Goal: Contribute content: Contribute content

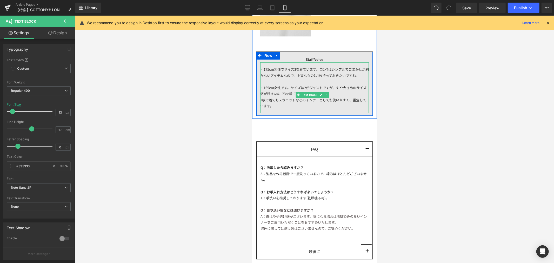
click at [326, 95] on div "・165cm女性です。サイズは2がジャストですが、やや大きめのサイズ感が好きなので3を着ています。" at bounding box center [314, 90] width 109 height 12
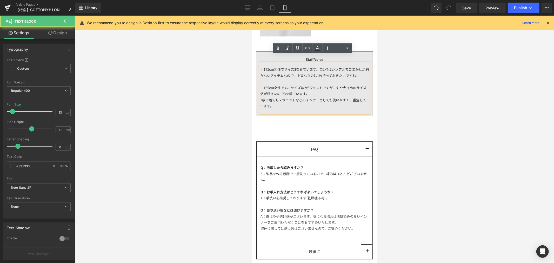
click at [314, 104] on div "1枚で着てもスウェットなどのインナーとしても使いやすく、重宝しています。" at bounding box center [314, 103] width 109 height 12
drag, startPoint x: 314, startPoint y: 104, endPoint x: 252, endPoint y: 96, distance: 62.1
click at [316, 105] on div "1枚で着てもスウェットなどのインナーとしても使いやすく、重宝しています。" at bounding box center [314, 103] width 109 height 12
click at [279, 106] on div "1枚で着てもスウェットなどのインナーとしても使いやすく、重宝しています。" at bounding box center [314, 103] width 109 height 12
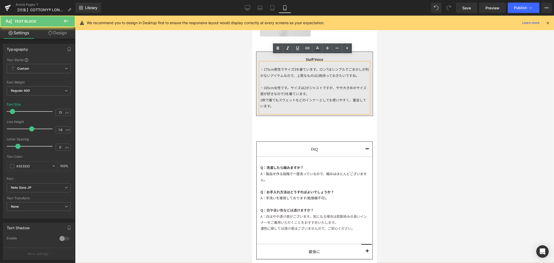
click at [281, 97] on div "1枚で着てもスウェットなどのインナーとしても使いやすく、重宝しています。" at bounding box center [314, 103] width 109 height 12
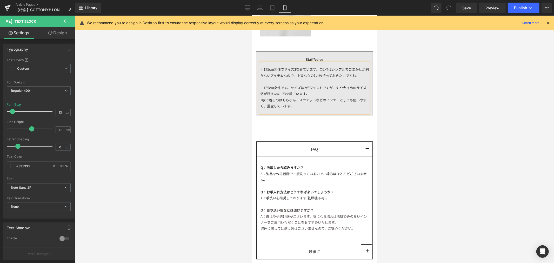
click at [306, 102] on div "1枚で着るのはもちろん、スウェットなどのインナーとしても使いやすく、重宝しています。" at bounding box center [314, 103] width 109 height 12
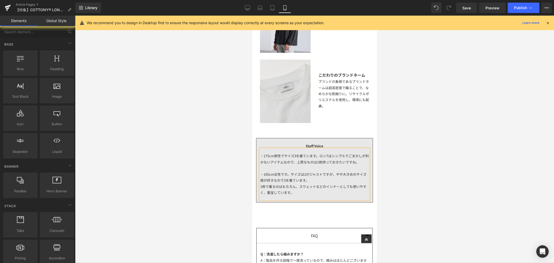
click at [415, 114] on div at bounding box center [314, 139] width 479 height 247
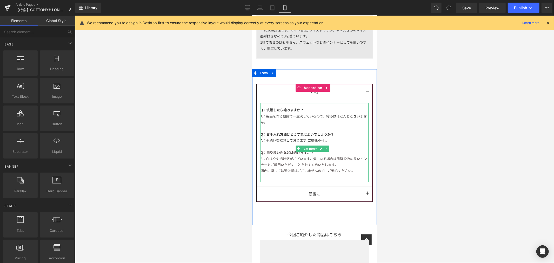
click at [330, 125] on div at bounding box center [314, 128] width 108 height 6
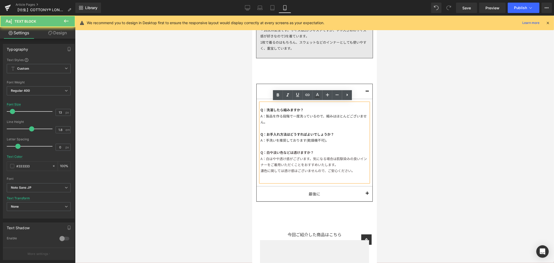
click at [300, 121] on div "A：製品を作る段階で一度洗っているので、縮みはほとんどございません。" at bounding box center [314, 119] width 108 height 12
click at [332, 141] on div "A：手洗いを推奨しております(乾燥機不可)。" at bounding box center [314, 140] width 108 height 6
click at [355, 173] on div "Q：洗濯したら縮みますか？ A：製品を作る段階で一度洗っているので、縮みはほとんどございません。 Q：お手入れ方法はどうすればよいでしょうか？ A：手洗いを推…" at bounding box center [314, 142] width 108 height 79
click at [342, 160] on div "A：白はやや透け感がございます。気になる場合は肌馴染みの良いインナーをご着用いただくことをおすすめいたします。" at bounding box center [314, 161] width 108 height 12
click at [352, 164] on div "A：白はやや透け感がございます。気になる場合は肌馴染みの良いインナーをご着用いただくことをおすすめいたします。" at bounding box center [314, 161] width 108 height 12
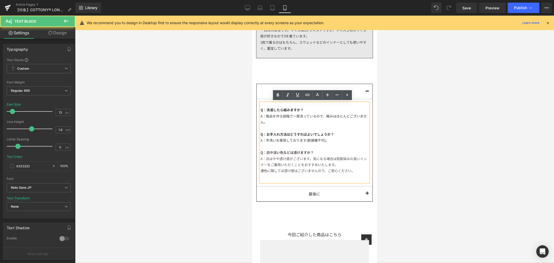
click at [355, 170] on div "濃色に関しては透け感はございませんので、ご安心ください。" at bounding box center [314, 170] width 108 height 6
click at [416, 134] on div at bounding box center [314, 139] width 479 height 247
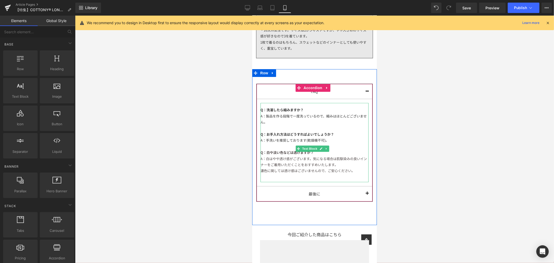
click at [293, 138] on div "A：手洗いを推奨しております(乾燥機不可)。" at bounding box center [314, 140] width 108 height 6
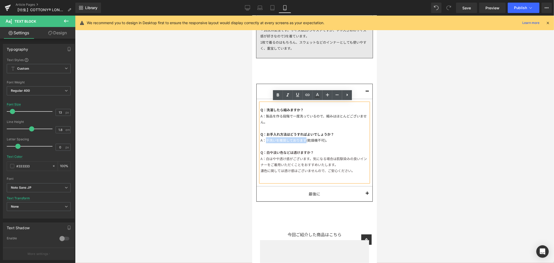
drag, startPoint x: 265, startPoint y: 139, endPoint x: 306, endPoint y: 141, distance: 40.9
click at [306, 141] on div "A：手洗いを推奨しております(乾燥機不可)。" at bounding box center [314, 140] width 108 height 6
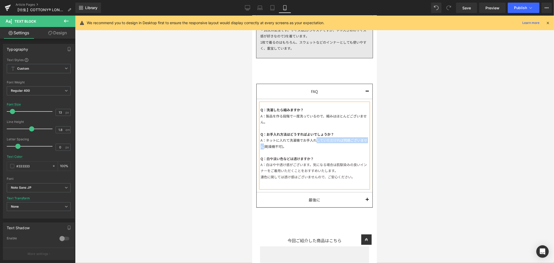
click at [317, 140] on div "A：ネットに入れて洗濯機でお手入れしていただければ問題ございません(乾燥機不可)。" at bounding box center [314, 143] width 108 height 12
click at [264, 144] on div "A：洗濯機でのお手入れが可能です。ネットに入れていただくことをおススメします(乾燥機不可)。" at bounding box center [314, 143] width 108 height 12
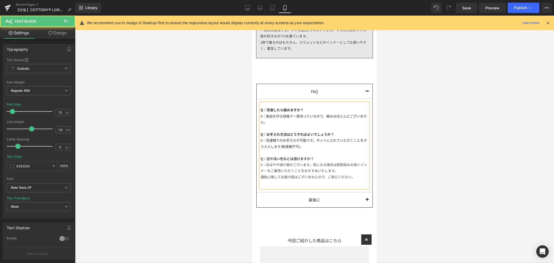
click at [320, 146] on div "A：洗濯機でのお手入れが可能です。ネットに入れていただくことをオススメします(乾燥機不可)。" at bounding box center [314, 143] width 108 height 12
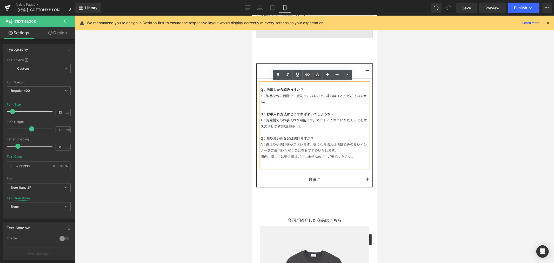
scroll to position [1262, 0]
click at [316, 121] on div "A：洗濯機でのお手入れが可能です。ネットに入れていただくことをオススメします(乾燥機不可)。" at bounding box center [314, 122] width 108 height 12
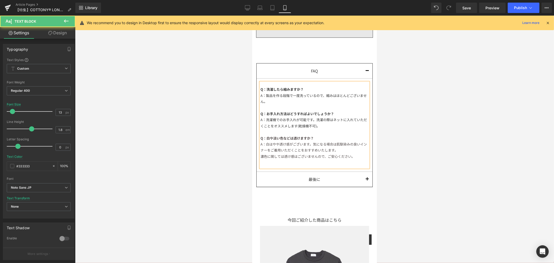
click at [329, 125] on div "A：洗濯機でのお手入れが可能です。洗濯の際はネットに入れていただくことをオススメします(乾燥機不可)。" at bounding box center [314, 122] width 108 height 12
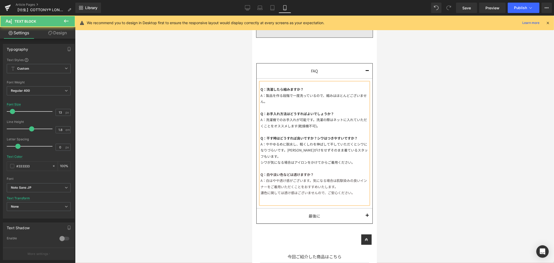
click at [298, 152] on div "A：ややゆるめに脱水し、軽くしわを伸ばして干していただくとシワになりづらいです。[PERSON_NAME]がけをせずそのまま着ているスタッフもいます。" at bounding box center [314, 150] width 108 height 18
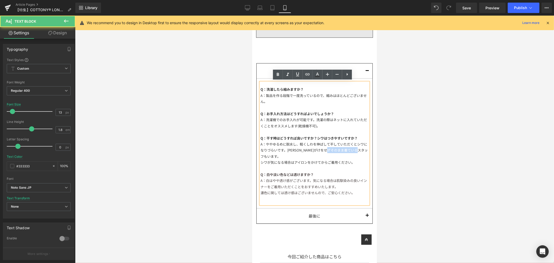
drag, startPoint x: 330, startPoint y: 154, endPoint x: 348, endPoint y: 152, distance: 18.4
click at [348, 152] on div "A：ややゆるめに脱水し、軽くしわを伸ばして干していただくとシワになりづらいです。[PERSON_NAME]がけをせずそのまま着ているスタッフもいます。" at bounding box center [314, 150] width 108 height 18
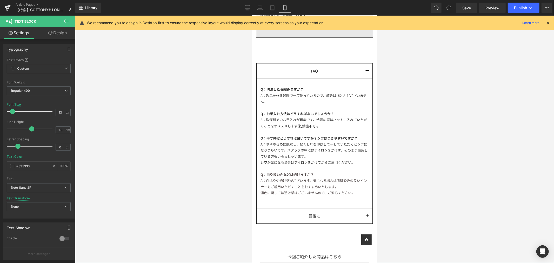
click at [416, 160] on div at bounding box center [314, 139] width 479 height 247
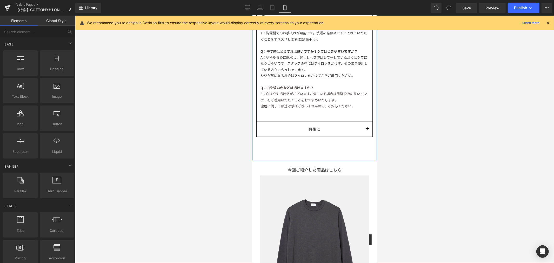
scroll to position [1320, 0]
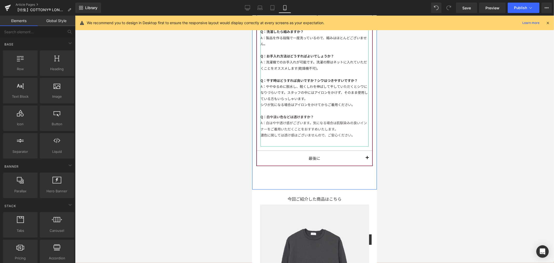
click at [347, 96] on div "A：ややゆるめに脱水し、軽くしわを伸ばして干していただくとシワになりづらいです。スタッフの中にはアイロンをかけず、そのまま使用している方もいらっしゃいます。" at bounding box center [314, 92] width 108 height 18
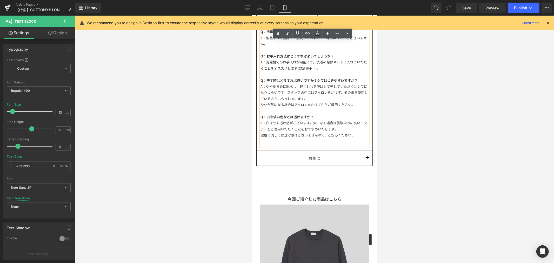
scroll to position [1436, 0]
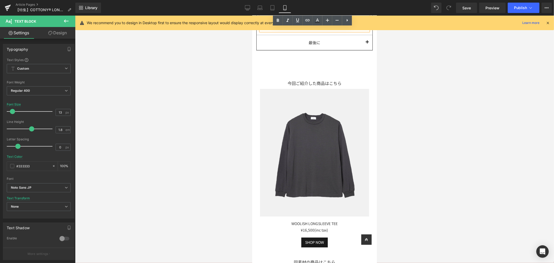
click at [367, 43] on span "button" at bounding box center [367, 43] width 0 height 0
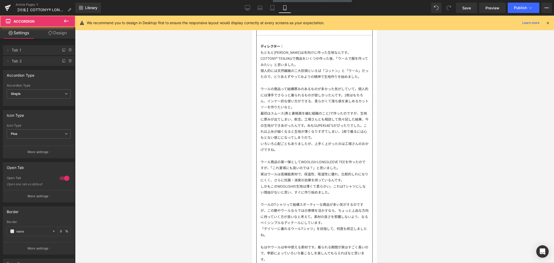
scroll to position [1306, 0]
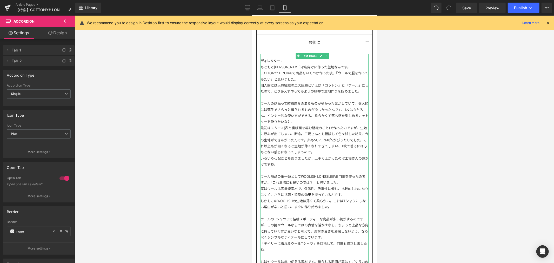
drag, startPoint x: 261, startPoint y: 66, endPoint x: 265, endPoint y: 67, distance: 4.0
click at [261, 66] on div "ディレクター： もともと[PERSON_NAME]は冬向けに作った生地なんです。 COTTONY® TENJIKUで商品をいくつか作った後、「ウールで服を作っ…" at bounding box center [314, 169] width 108 height 231
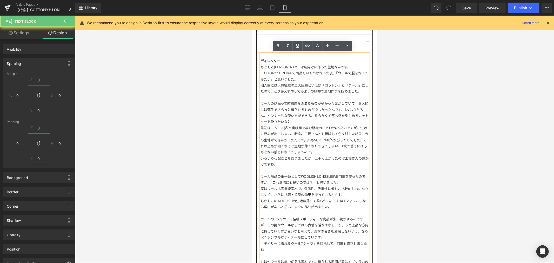
click at [265, 67] on div "もともと[PERSON_NAME]は冬向けに作った生地なんです。" at bounding box center [314, 67] width 108 height 6
click at [262, 68] on div "もともと[PERSON_NAME]は冬向けに作った生地なんです。" at bounding box center [314, 67] width 108 height 6
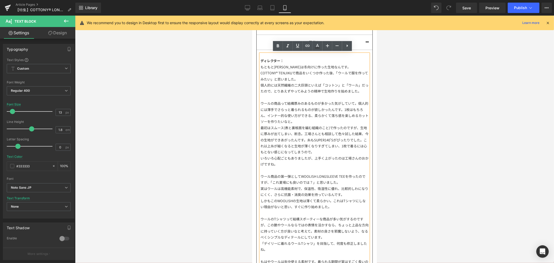
scroll to position [1421, 0]
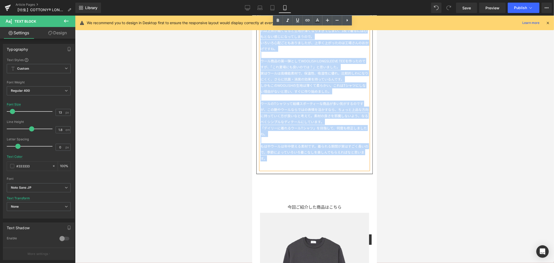
click at [281, 161] on div "もはやウールは年中使える素材です。着られる期間が実はすごく長いので、季節によっていろいろ着こなしを楽しんでもらえればなと思います。" at bounding box center [314, 152] width 108 height 18
paste div
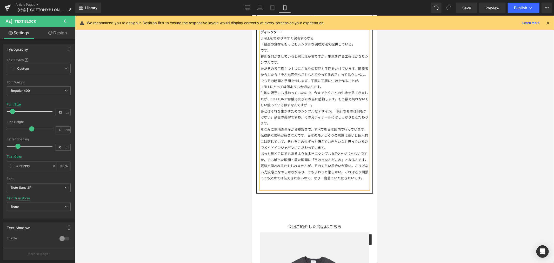
scroll to position [1277, 0]
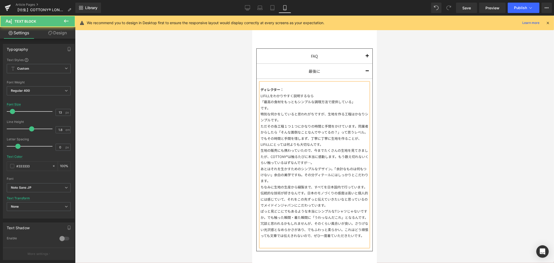
click at [283, 107] on div "です。" at bounding box center [314, 108] width 108 height 6
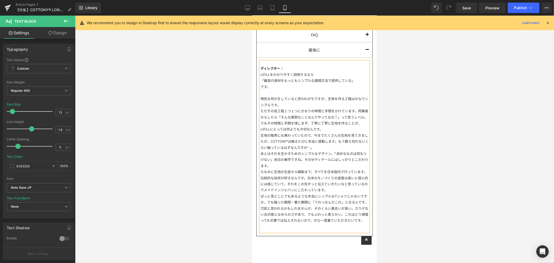
scroll to position [1299, 0]
click at [320, 132] on div "でもその時間と手間を惜しまず、丁寧に丁寧に生地を作ることが、LIFiLLにとっては何よりも大切なんです。" at bounding box center [314, 126] width 108 height 12
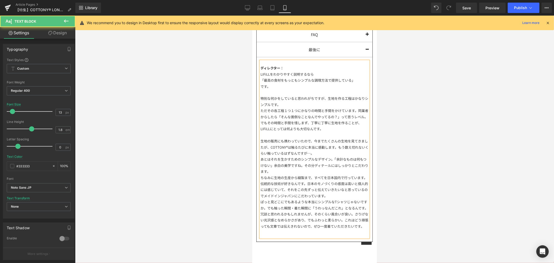
click at [292, 174] on div "あとはそれを生かすためのシンプルなデザイン。「余計なものは何もつけない」余白の美学ですね。その分ディテールにはしっかりとこだわります。" at bounding box center [314, 165] width 108 height 18
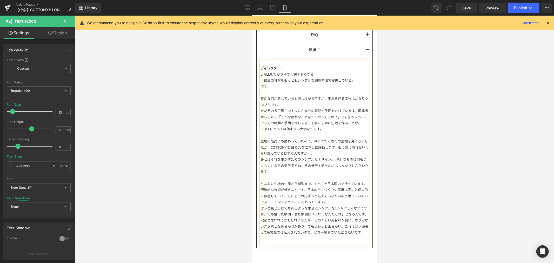
scroll to position [1340, 0]
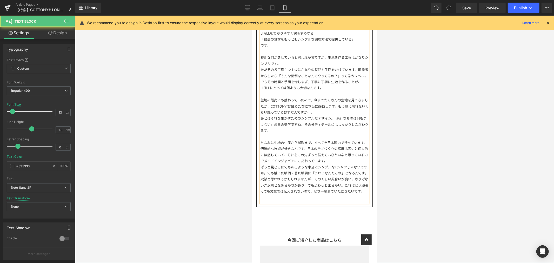
click at [282, 176] on div "ぱっと見どこにでもあるような本当にシンプルなTシャツじゃないですか。でも触った瞬間・着た瞬間に「うわっなんだこれ」となるんです。" at bounding box center [314, 170] width 108 height 12
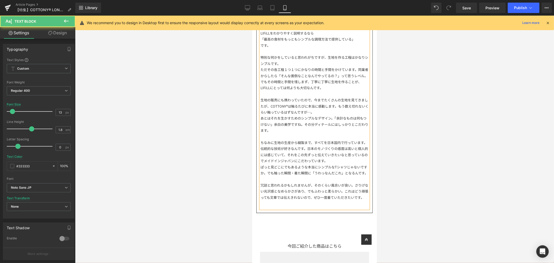
click at [354, 164] on div "ちなみに生地の生産から縫製まで、すべてを日本国内で行っています。伝統的な技術が好きなんです。日本のモノづくりの感度は高いと個人的には感じていて、それをこの先ず…" at bounding box center [314, 151] width 108 height 24
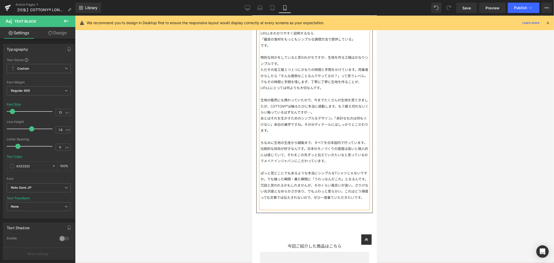
scroll to position [1397, 0]
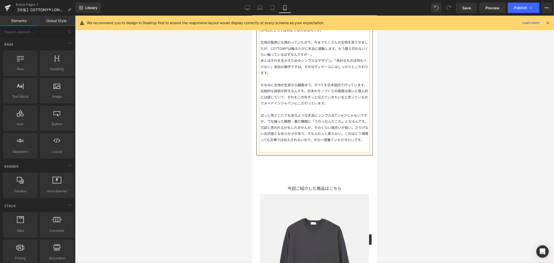
drag, startPoint x: 420, startPoint y: 171, endPoint x: 410, endPoint y: 174, distance: 10.1
click at [419, 171] on div at bounding box center [314, 139] width 479 height 247
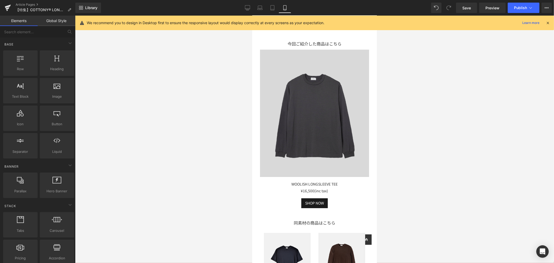
scroll to position [1629, 0]
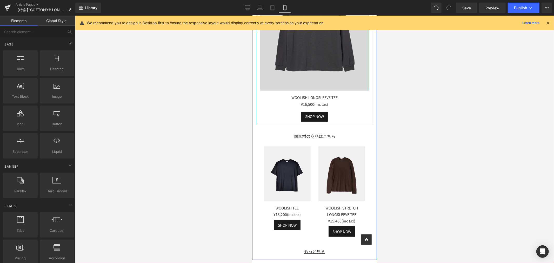
click at [345, 64] on img at bounding box center [314, 27] width 109 height 128
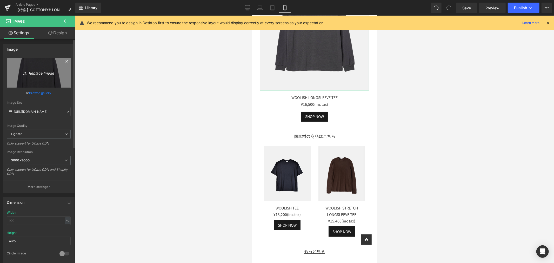
click at [27, 69] on icon "Replace Image" at bounding box center [39, 72] width 42 height 6
type input "C:\fakepath\LF002_COTTONY® SWEAT LONGSLEEVE TEE (10).jpg"
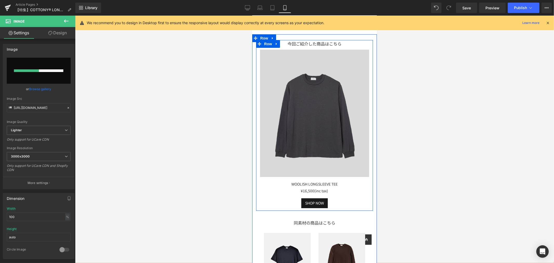
scroll to position [1571, 0]
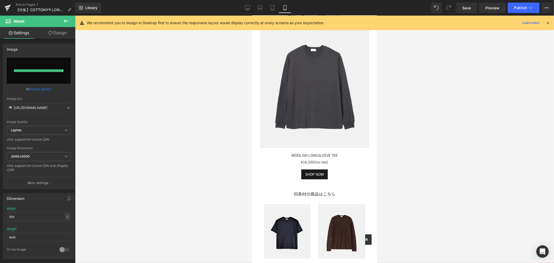
type input "[URL][DOMAIN_NAME]"
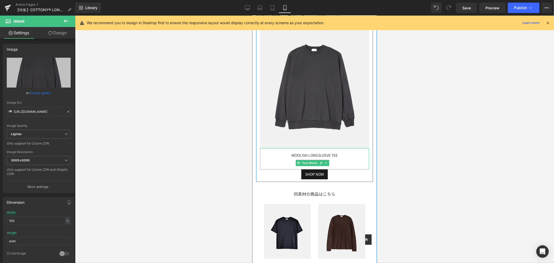
drag, startPoint x: 348, startPoint y: 170, endPoint x: 345, endPoint y: 166, distance: 4.2
click at [348, 169] on div "WOOLISH LONGSLEEVE TEE ¥16,500 (inc tax)" at bounding box center [314, 158] width 109 height 21
click at [345, 166] on div "WOOLISH LONGSLEEVE TEE ¥16,500 (inc tax)" at bounding box center [314, 158] width 109 height 21
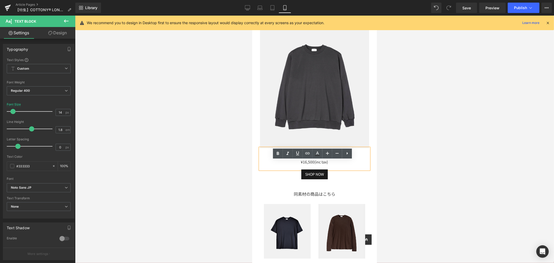
drag, startPoint x: 342, startPoint y: 166, endPoint x: 269, endPoint y: 160, distance: 73.3
click at [269, 160] on div "WOOLISH LONGSLEEVE TEE ¥16,500 (inc tax)" at bounding box center [314, 158] width 109 height 21
paste div
click at [310, 165] on div "¥16,500 (inc tax)" at bounding box center [314, 162] width 109 height 6
click at [410, 121] on div at bounding box center [314, 139] width 479 height 247
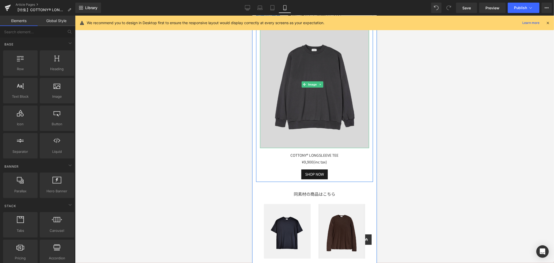
drag, startPoint x: 339, startPoint y: 87, endPoint x: 280, endPoint y: 104, distance: 61.6
click at [339, 87] on img at bounding box center [314, 85] width 109 height 128
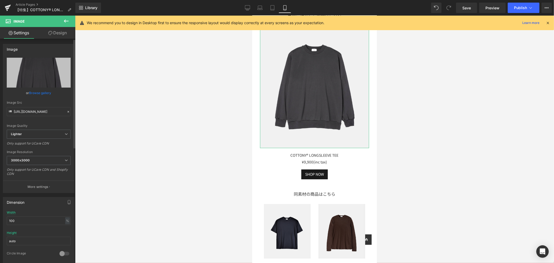
click at [67, 111] on icon at bounding box center [69, 112] width 4 height 4
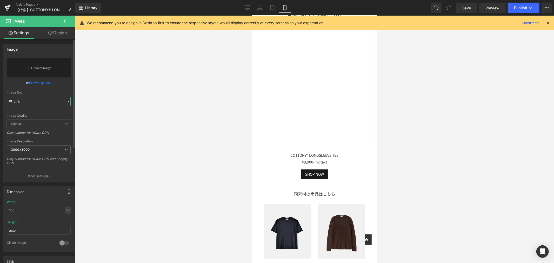
click at [34, 100] on input "text" at bounding box center [39, 101] width 64 height 9
paste input "[URL][DOMAIN_NAME]"
type input "[URL][DOMAIN_NAME]"
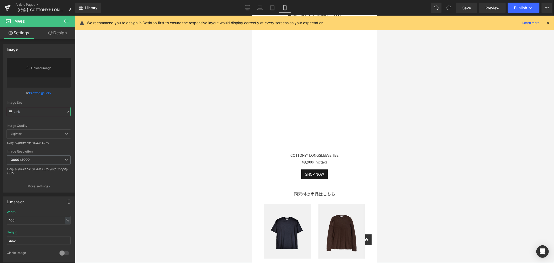
scroll to position [0, 0]
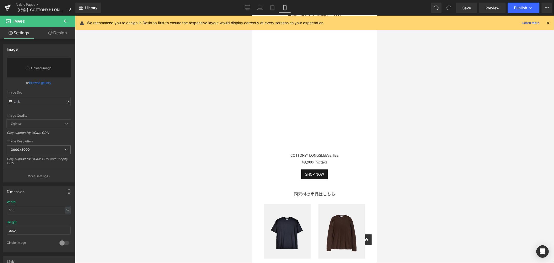
drag, startPoint x: 114, startPoint y: 100, endPoint x: 399, endPoint y: 109, distance: 285.5
click at [395, 115] on div at bounding box center [314, 139] width 479 height 247
type input "[URL][DOMAIN_NAME]"
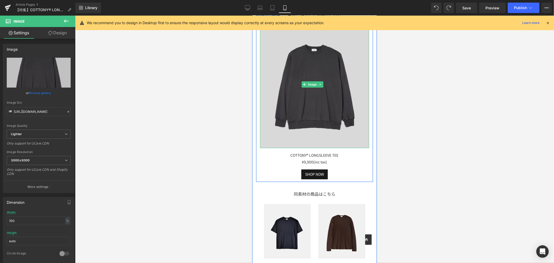
click at [325, 143] on img at bounding box center [314, 85] width 109 height 128
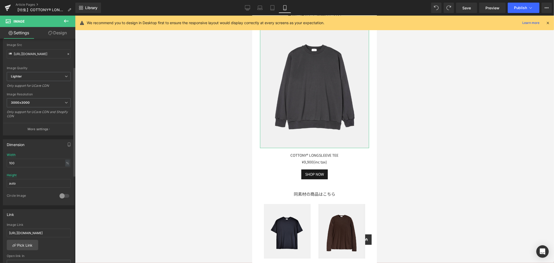
scroll to position [173, 0]
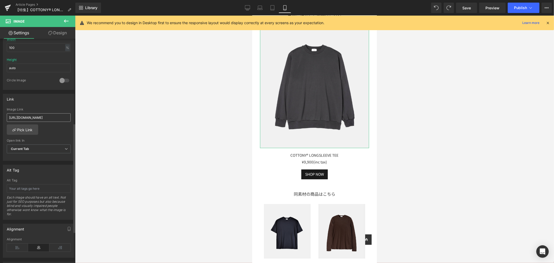
drag, startPoint x: 6, startPoint y: 117, endPoint x: 15, endPoint y: 117, distance: 8.3
click at [15, 117] on div "[URL][DOMAIN_NAME] Image Link [URL][DOMAIN_NAME] Pick Link Current Tab New Tab …" at bounding box center [38, 134] width 71 height 53
drag, startPoint x: 24, startPoint y: 118, endPoint x: 112, endPoint y: 119, distance: 87.9
click at [112, 119] on div "Button You are previewing how the will restyle your page. You can not edit Elem…" at bounding box center [277, 136] width 554 height 272
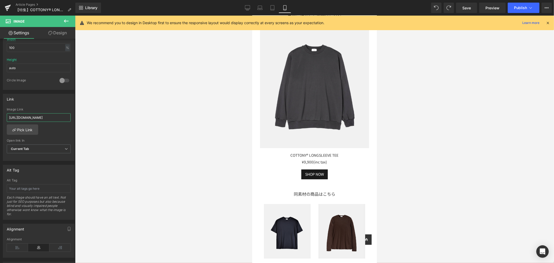
type input "h"
paste input "[URL][DOMAIN_NAME]"
type input "[URL][DOMAIN_NAME]"
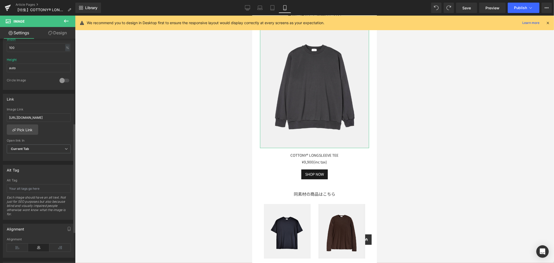
click at [50, 103] on div "Link" at bounding box center [38, 99] width 71 height 10
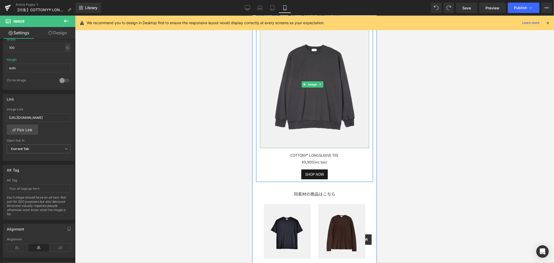
scroll to position [1600, 0]
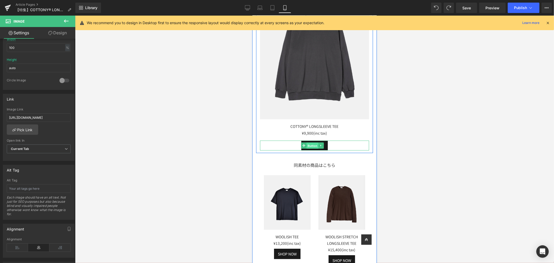
click at [311, 149] on span "Button" at bounding box center [312, 145] width 12 height 6
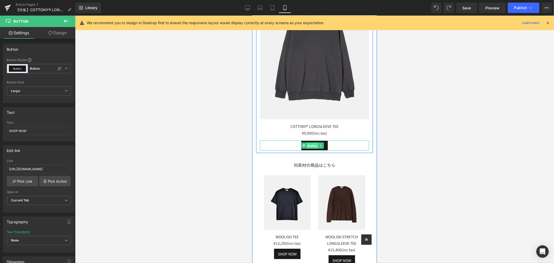
click at [312, 149] on span "Button" at bounding box center [312, 145] width 12 height 6
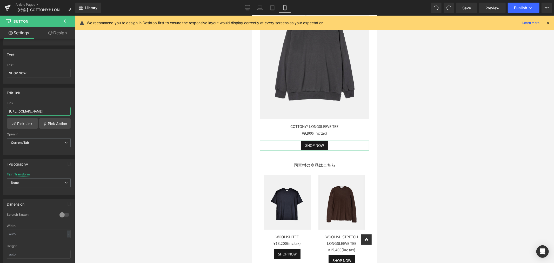
scroll to position [0, 12]
drag, startPoint x: 8, startPoint y: 112, endPoint x: 118, endPoint y: 117, distance: 109.6
click at [118, 117] on div "Button You are previewing how the will restyle your page. You can not edit Elem…" at bounding box center [277, 136] width 554 height 272
paste input "[URL][DOMAIN_NAME]"
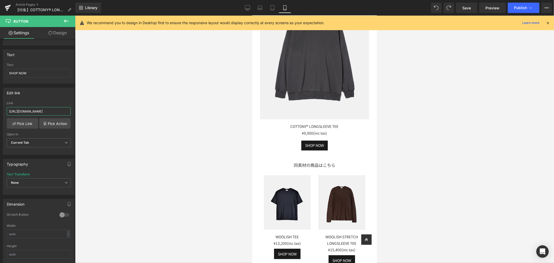
scroll to position [0, 33]
type input "[URL][DOMAIN_NAME]"
click at [38, 102] on div "Link" at bounding box center [39, 103] width 64 height 4
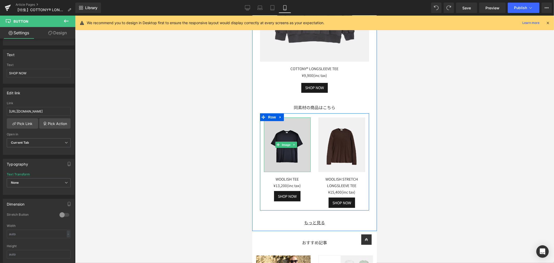
click at [298, 145] on img at bounding box center [287, 144] width 47 height 55
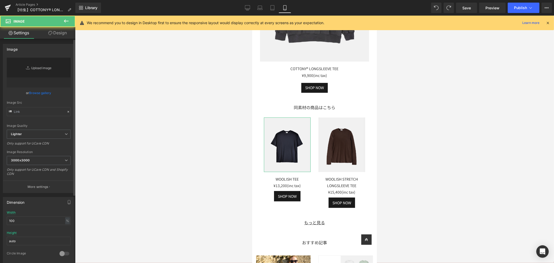
type input "[URL][DOMAIN_NAME]"
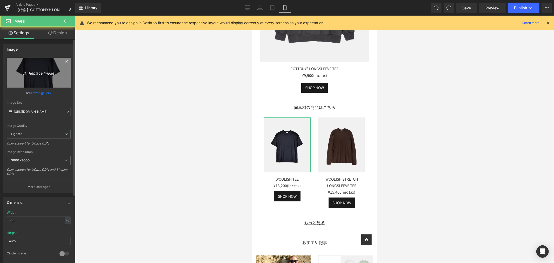
click at [34, 75] on icon "Replace Image" at bounding box center [39, 72] width 42 height 6
type input "C:\fakepath\LF003_COTTONY® MOCKNECK (5).jpg"
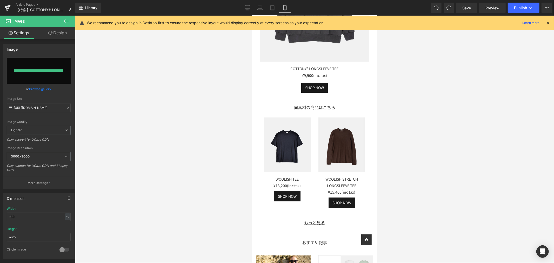
type input "[URL][DOMAIN_NAME]"
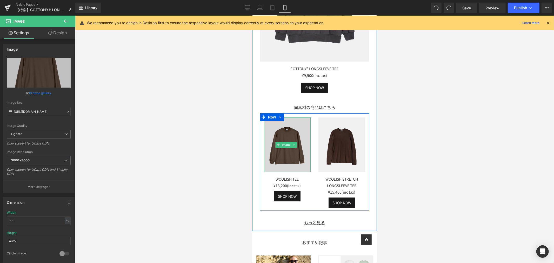
click at [283, 148] on img at bounding box center [287, 144] width 47 height 55
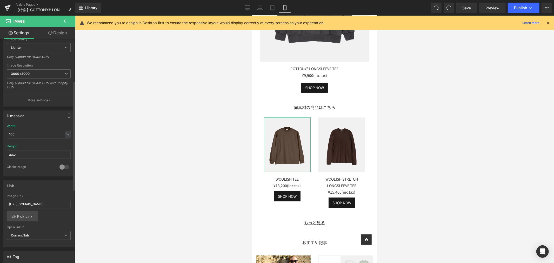
scroll to position [144, 0]
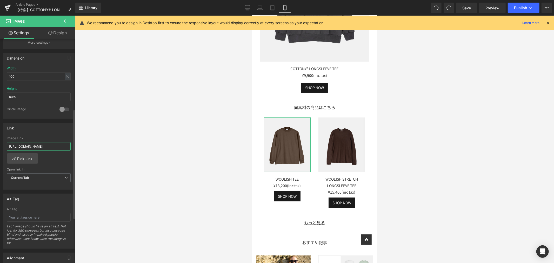
drag, startPoint x: 61, startPoint y: 146, endPoint x: 4, endPoint y: 147, distance: 56.9
click at [4, 147] on div "[URL][DOMAIN_NAME] Image Link [URL][DOMAIN_NAME] Pick Link Current Tab New Tab …" at bounding box center [38, 162] width 71 height 53
type input "[URL][DOMAIN_NAME]"
click at [35, 133] on div "Link [URL][DOMAIN_NAME] Image Link [URL][DOMAIN_NAME] Pick Link Current Tab New…" at bounding box center [39, 156] width 72 height 67
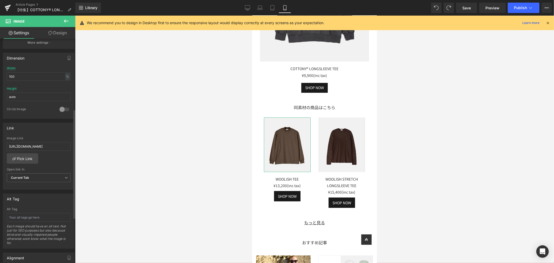
scroll to position [0, 0]
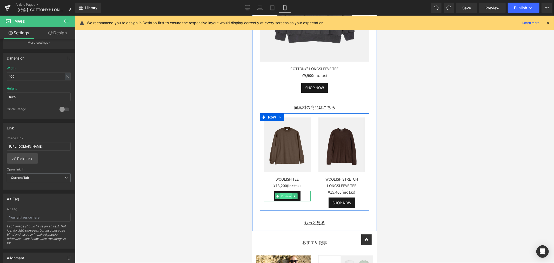
click at [285, 199] on span "Button" at bounding box center [286, 196] width 12 height 6
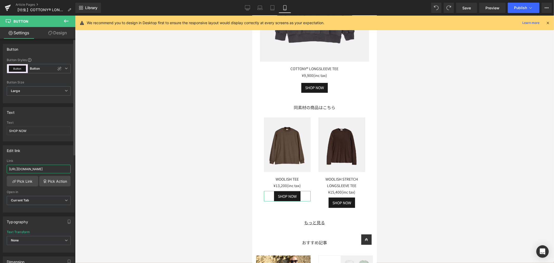
drag, startPoint x: 65, startPoint y: 170, endPoint x: 0, endPoint y: 168, distance: 65.0
click at [0, 168] on div "Edit link [URL][DOMAIN_NAME] Link [URL][DOMAIN_NAME] Pick Link Pick Action Curr…" at bounding box center [39, 176] width 78 height 71
paste input "collections/all/products/cottony-mockneck"
type input "[URL][DOMAIN_NAME]"
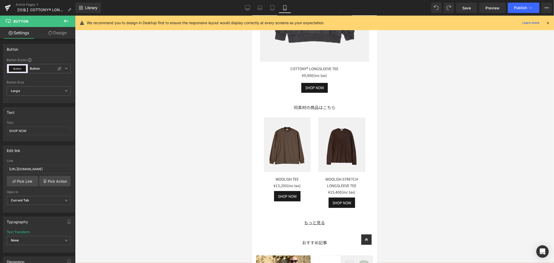
scroll to position [0, 0]
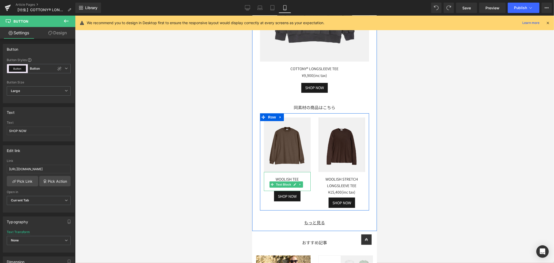
click at [300, 187] on div "WOOLISH TEE ¥13,200(inc tax)" at bounding box center [287, 181] width 47 height 19
click at [302, 187] on div "WOOLISH TEE ¥13,200(inc tax)" at bounding box center [287, 181] width 47 height 19
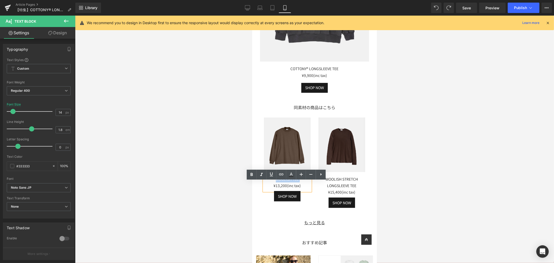
drag, startPoint x: 302, startPoint y: 188, endPoint x: 273, endPoint y: 185, distance: 28.5
click at [273, 185] on div "WOOLISH TEE ¥13,200(inc tax)" at bounding box center [287, 181] width 47 height 19
click at [466, 167] on div at bounding box center [314, 139] width 479 height 247
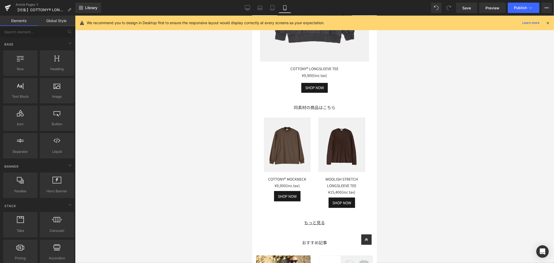
scroll to position [1686, 0]
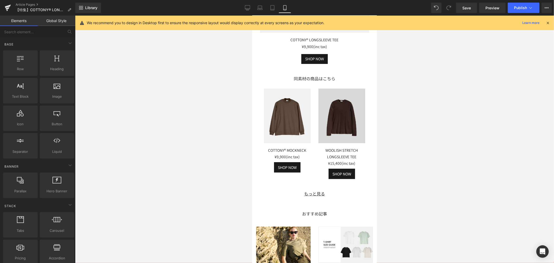
click at [336, 121] on img at bounding box center [341, 115] width 47 height 55
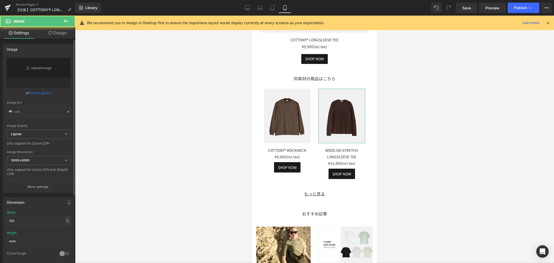
type input "[URL][DOMAIN_NAME]"
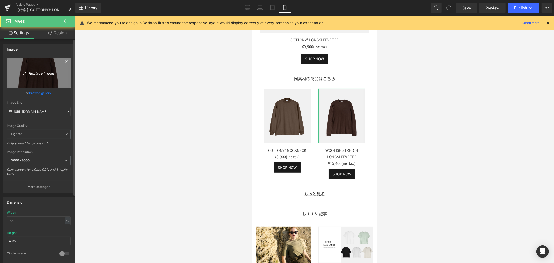
click at [24, 74] on icon at bounding box center [25, 73] width 5 height 5
type input "C:\fakepath\LF045_COTTONY® BASIC CARDIGAN (2).jpg"
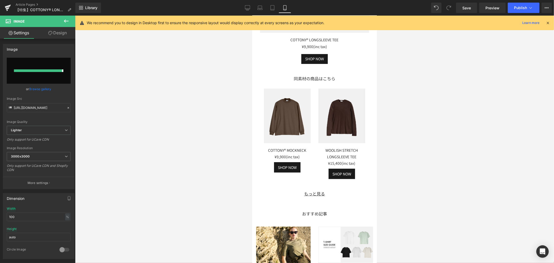
type input "[URL][DOMAIN_NAME]"
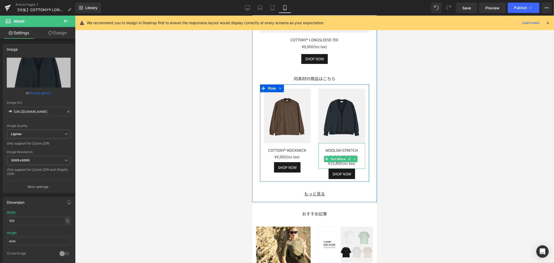
click at [355, 162] on link at bounding box center [354, 159] width 5 height 6
click at [355, 160] on div "WOOLISH STRETCH LONGSLEEVE TEE" at bounding box center [341, 153] width 47 height 13
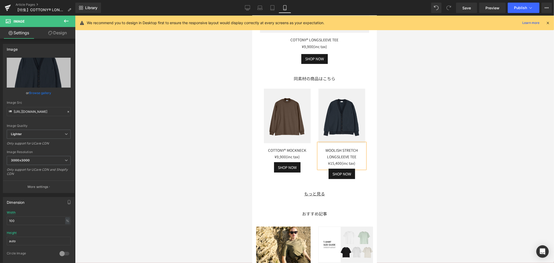
click at [355, 160] on div "WOOLISH STRETCH LONGSLEEVE TEE" at bounding box center [341, 153] width 47 height 13
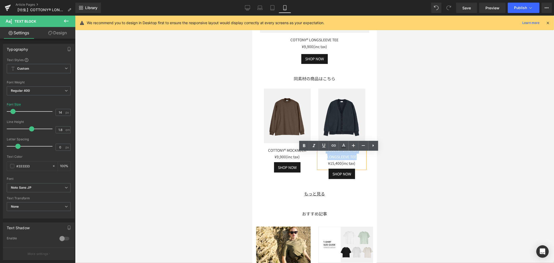
drag, startPoint x: 356, startPoint y: 166, endPoint x: 309, endPoint y: 160, distance: 47.2
click at [309, 160] on div "Image COTTONY® MOCKNECK ¥9,900(inc tax) Text Block SHOP NOW Button Image WOOLIS…" at bounding box center [314, 132] width 109 height 97
paste div
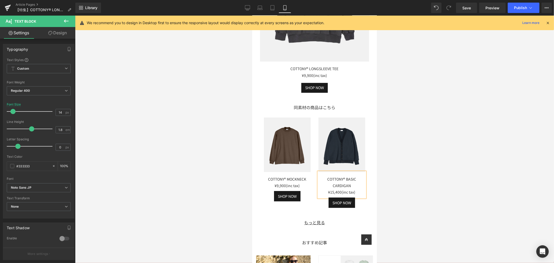
click at [442, 110] on div at bounding box center [314, 139] width 479 height 247
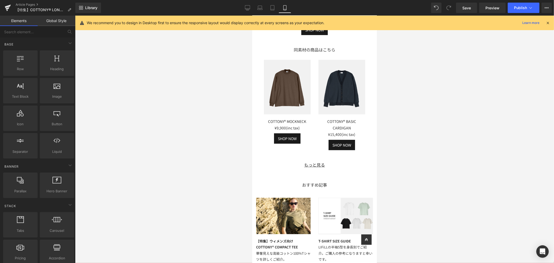
scroll to position [1744, 0]
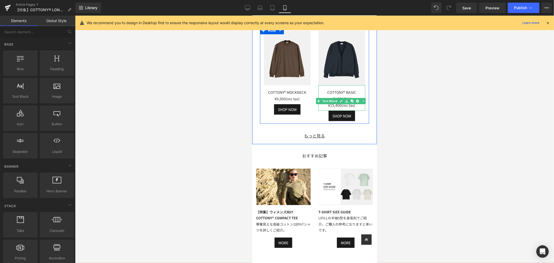
click at [335, 108] on div "¥15,400(inc tax)" at bounding box center [341, 105] width 47 height 6
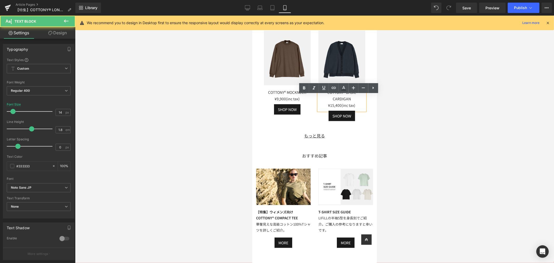
click at [329, 108] on div "¥15,400(inc tax)" at bounding box center [341, 105] width 47 height 6
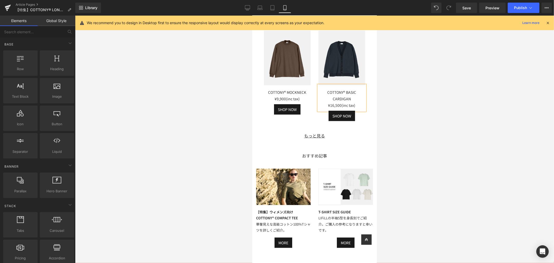
click at [410, 120] on div at bounding box center [314, 139] width 479 height 247
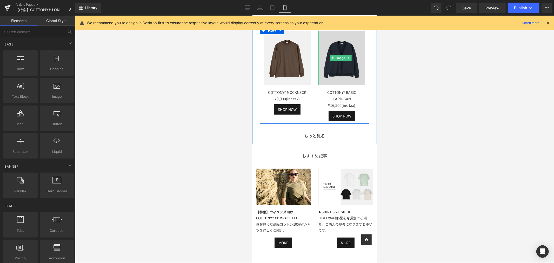
drag, startPoint x: 405, startPoint y: 133, endPoint x: 349, endPoint y: 56, distance: 94.8
click at [349, 56] on img at bounding box center [341, 57] width 47 height 55
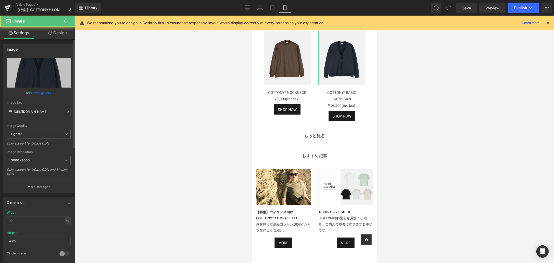
scroll to position [144, 0]
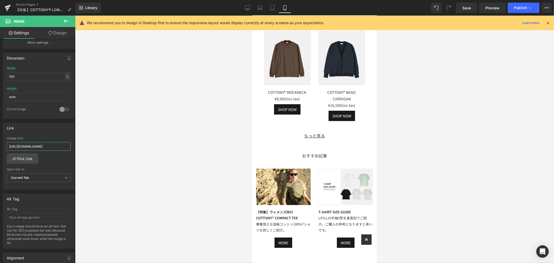
drag, startPoint x: 9, startPoint y: 146, endPoint x: 126, endPoint y: 149, distance: 117.3
click at [126, 149] on div "Button You are previewing how the will restyle your page. You can not edit Elem…" at bounding box center [277, 136] width 554 height 272
paste input "collections/all/products/cottony-basic-cardigan"
type input "[URL][DOMAIN_NAME]"
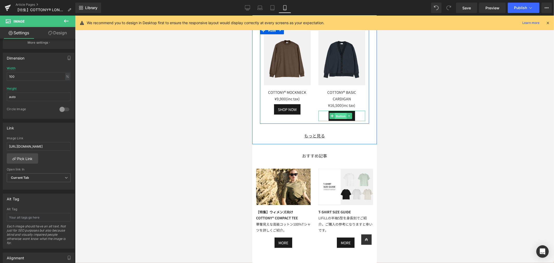
click at [337, 119] on span "Button" at bounding box center [341, 116] width 12 height 6
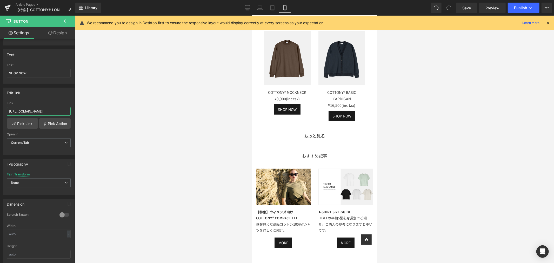
scroll to position [0, 23]
drag, startPoint x: 8, startPoint y: 111, endPoint x: 83, endPoint y: 114, distance: 74.9
click at [83, 114] on div "Button You are previewing how the will restyle your page. You can not edit Elem…" at bounding box center [277, 136] width 554 height 272
paste input "collections/all/products/cottony-basic-cardigan"
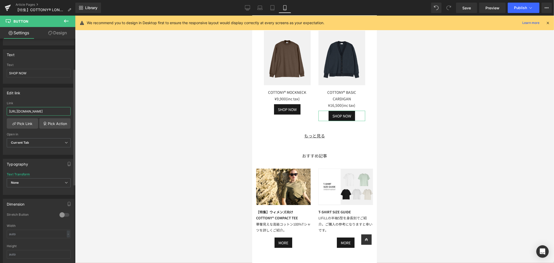
type input "[URL][DOMAIN_NAME]"
click at [55, 98] on div "Edit link [URL][DOMAIN_NAME] Link [URL][DOMAIN_NAME] Pick Link Pick Action Curr…" at bounding box center [39, 121] width 72 height 67
click at [473, 9] on link "Save" at bounding box center [466, 8] width 21 height 10
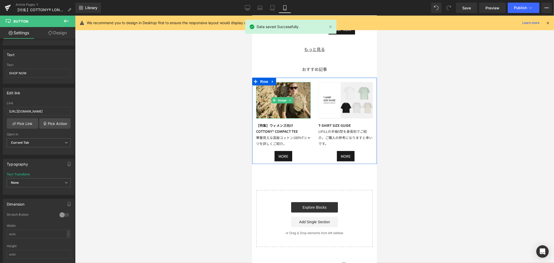
click at [294, 100] on img at bounding box center [283, 100] width 55 height 36
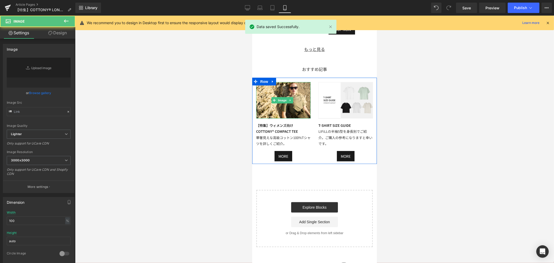
type input "[URL][DOMAIN_NAME]"
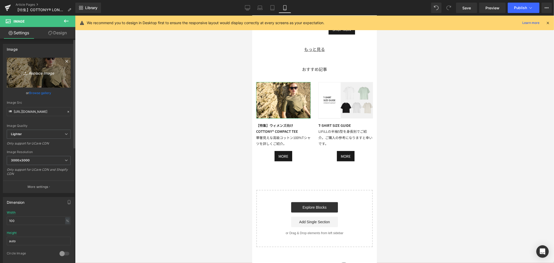
click at [55, 71] on icon "Replace Image" at bounding box center [39, 72] width 42 height 6
type input "C:\fakepath\アートボード 6WOOLISH_特集ページ.jpg"
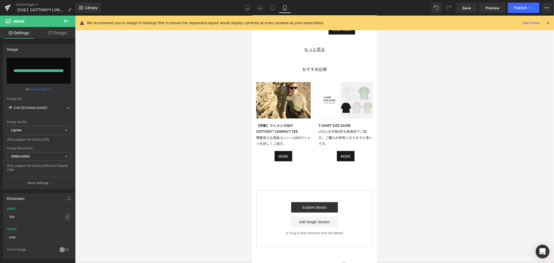
type input "[URL][DOMAIN_NAME]"
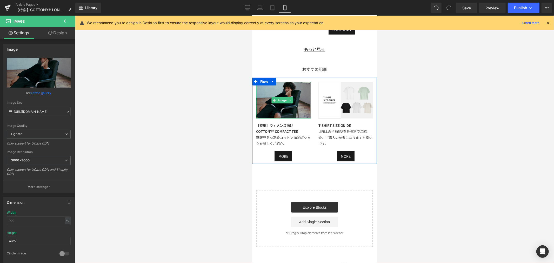
click at [295, 102] on img at bounding box center [283, 100] width 55 height 36
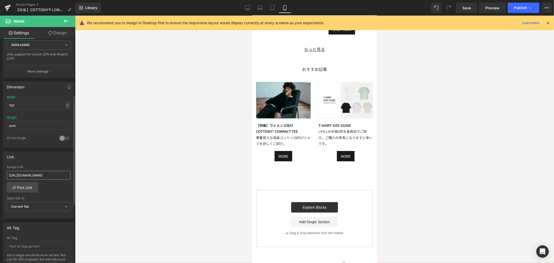
scroll to position [144, 0]
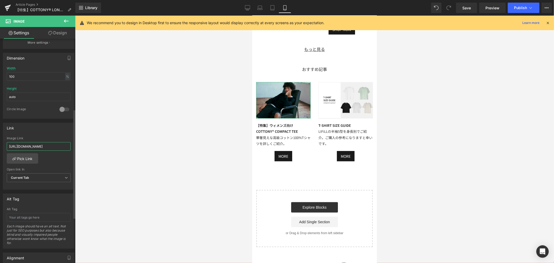
drag, startPoint x: 60, startPoint y: 145, endPoint x: 0, endPoint y: 146, distance: 60.1
click at [0, 146] on div "Link [URL][DOMAIN_NAME] Image Link [URL][DOMAIN_NAME] Pick Link Current Tab New…" at bounding box center [39, 154] width 78 height 71
type input "l-feature-cottony-compact-tee"
paste input "[URL][DOMAIN_NAME]"
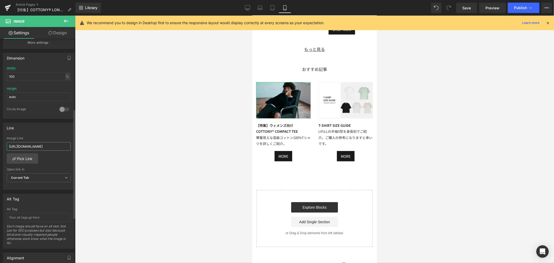
type input "[URL][DOMAIN_NAME]"
click at [42, 139] on div "Image Link" at bounding box center [39, 138] width 64 height 4
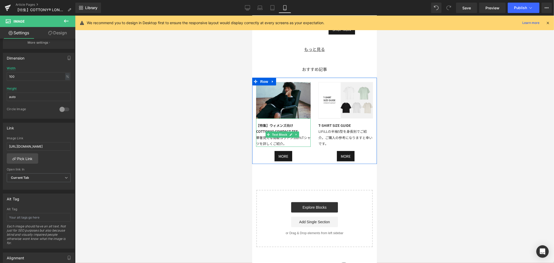
drag, startPoint x: 300, startPoint y: 136, endPoint x: 302, endPoint y: 141, distance: 4.9
click at [300, 136] on div "【特集】ウィメンズ向けCOTTONY® COMPACT TEE 華奢見えな高級コットン100%Tシャツを詳しくご紹介。" at bounding box center [283, 134] width 55 height 24
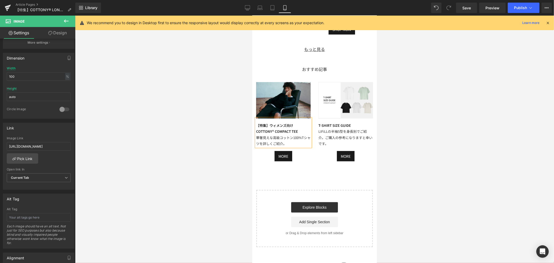
click at [302, 141] on div "【特集】ウィメンズ向けCOTTONY® COMPACT TEE 華奢見えな高級コットン100%Tシャツを詳しくご紹介。" at bounding box center [283, 134] width 55 height 24
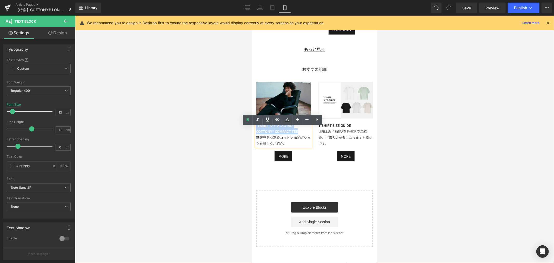
drag, startPoint x: 302, startPoint y: 140, endPoint x: 249, endPoint y: 134, distance: 53.9
paste div
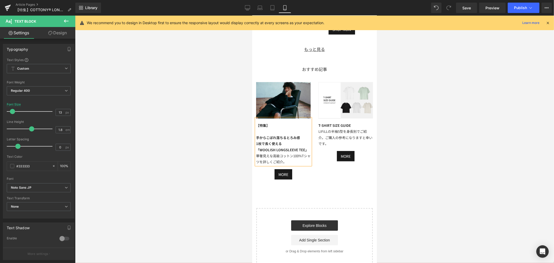
click at [285, 134] on div at bounding box center [283, 131] width 55 height 6
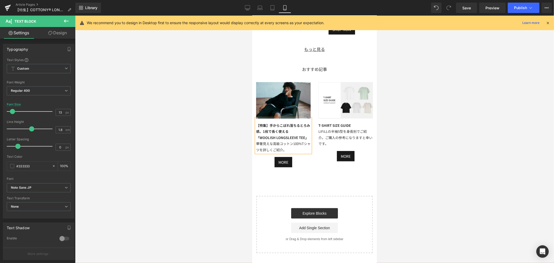
click at [295, 153] on div "華奢見えな高級コットン100%Tシャツを詳しくご紹介。" at bounding box center [283, 146] width 55 height 12
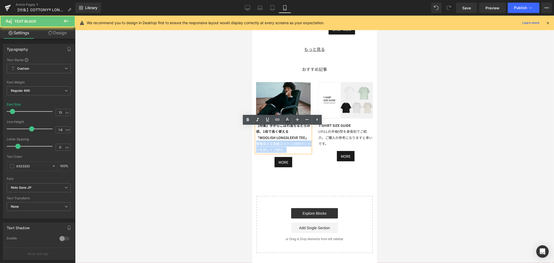
drag, startPoint x: 295, startPoint y: 158, endPoint x: 254, endPoint y: 150, distance: 41.0
click at [254, 150] on div "Image 【特集】 手からこぼれ落ちるとろみ感。 1枚で長く使える 「WOOLISH LONGSLEEVE TEE」 華奢見えな高級コットン100%Tシャツ…" at bounding box center [283, 124] width 62 height 85
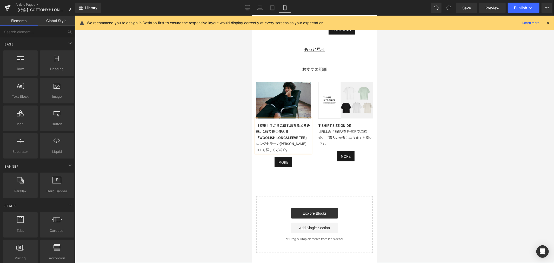
click at [437, 121] on div at bounding box center [314, 139] width 479 height 247
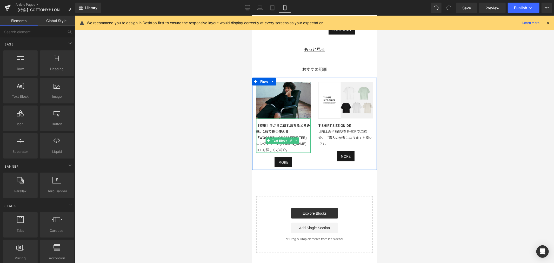
click at [257, 146] on div at bounding box center [256, 135] width 1 height 34
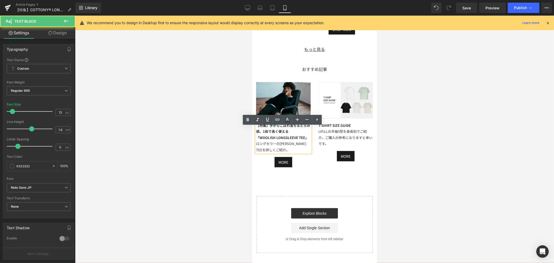
drag, startPoint x: 257, startPoint y: 148, endPoint x: 269, endPoint y: 146, distance: 12.9
click at [257, 140] on b "「WOOLISH LONGSLEEVE TEE」" at bounding box center [282, 137] width 53 height 5
click at [299, 140] on div "【特集】 手からこぼれ落ちるとろみ感 「WOOLISH LONGSLEEVE TEE」" at bounding box center [283, 131] width 55 height 18
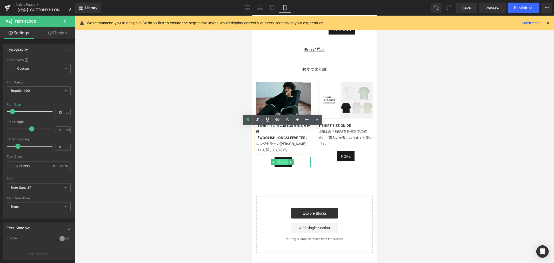
click at [280, 165] on span "Button" at bounding box center [282, 162] width 12 height 6
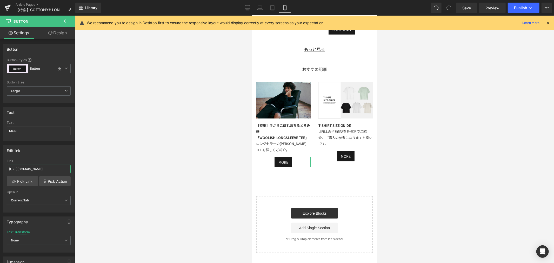
scroll to position [0, 39]
drag, startPoint x: 10, startPoint y: 169, endPoint x: 114, endPoint y: 175, distance: 104.4
click at [114, 175] on div "Button You are previewing how the will restyle your page. You can not edit Elem…" at bounding box center [277, 136] width 554 height 272
type input "[URL][DOMAIN_NAME]"
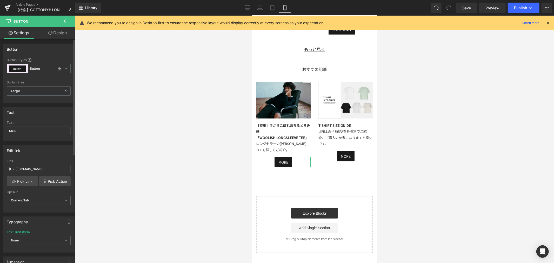
click at [55, 156] on div "Edit link [URL][DOMAIN_NAME] Link [URL][DOMAIN_NAME] Pick Link Pick Action Curr…" at bounding box center [39, 178] width 72 height 67
click at [470, 8] on span "Save" at bounding box center [467, 7] width 9 height 5
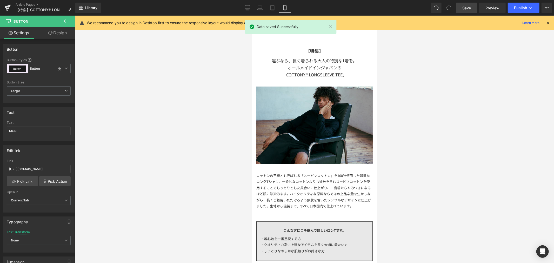
drag, startPoint x: 375, startPoint y: 207, endPoint x: 680, endPoint y: 71, distance: 333.6
click at [487, 9] on span "Preview" at bounding box center [493, 7] width 14 height 5
drag, startPoint x: 482, startPoint y: 75, endPoint x: 430, endPoint y: 90, distance: 53.9
click at [482, 75] on div at bounding box center [314, 139] width 479 height 247
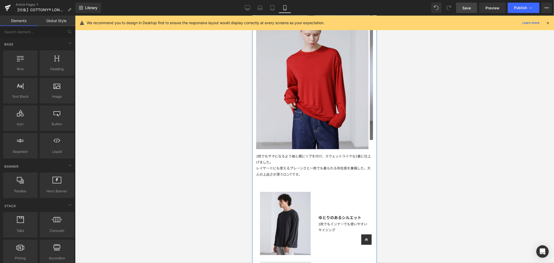
scroll to position [838, 0]
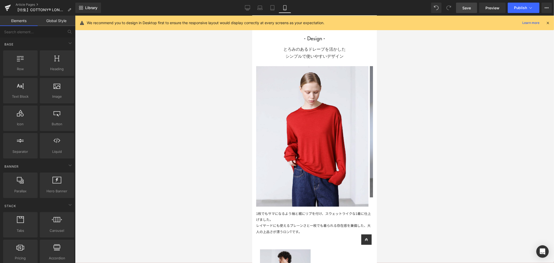
drag, startPoint x: 165, startPoint y: 85, endPoint x: 167, endPoint y: 82, distance: 3.2
click at [165, 84] on div at bounding box center [314, 139] width 479 height 247
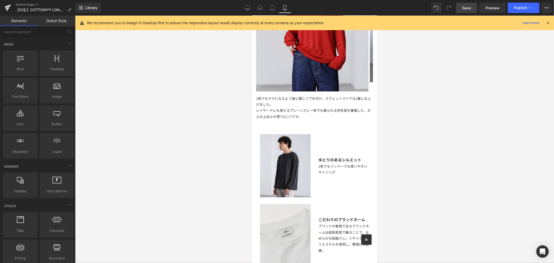
scroll to position [866, 0]
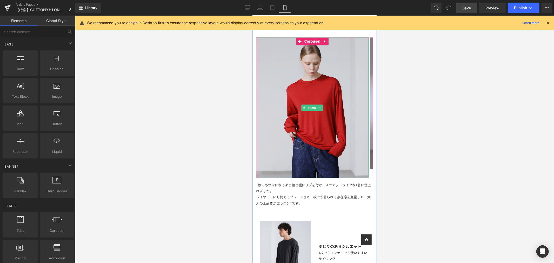
click at [338, 79] on img at bounding box center [312, 107] width 113 height 141
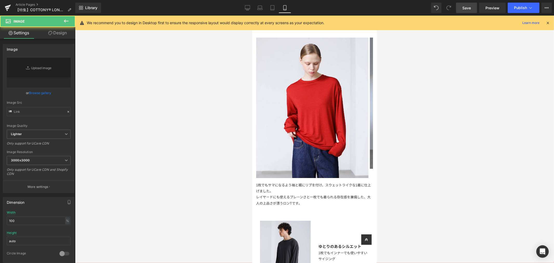
type input "[URL][DOMAIN_NAME]"
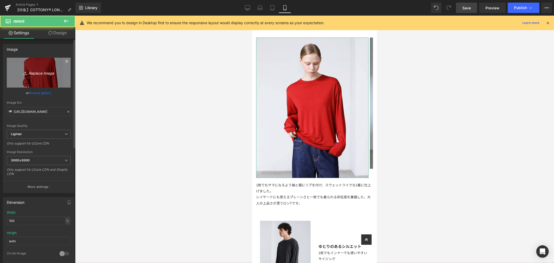
click at [43, 73] on icon "Replace Image" at bounding box center [39, 72] width 42 height 6
type input "C:\fakepath\アートボード 2cc.jpg"
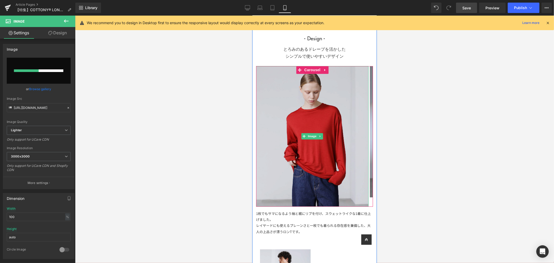
scroll to position [895, 0]
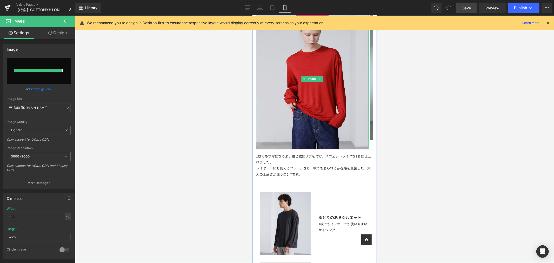
type input "[URL][DOMAIN_NAME]"
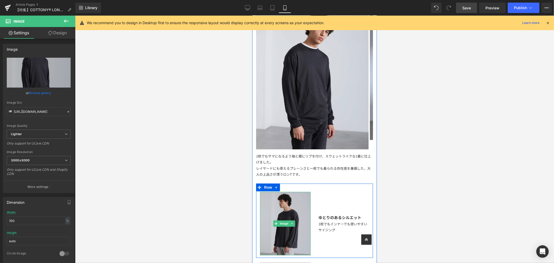
click at [276, 206] on img at bounding box center [285, 223] width 51 height 63
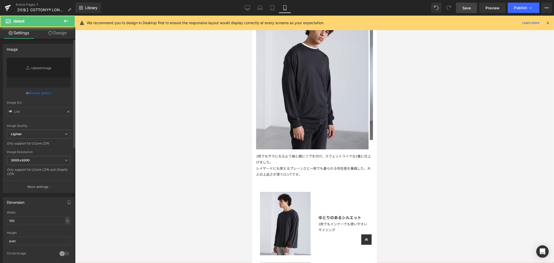
type input "[URL][DOMAIN_NAME]"
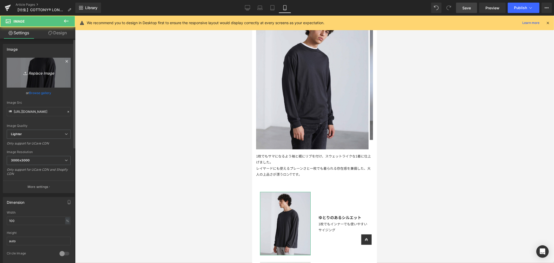
click at [54, 77] on link "Replace Image" at bounding box center [39, 73] width 64 height 30
type input "C:\fakepath\アートボード 3cc.jpg"
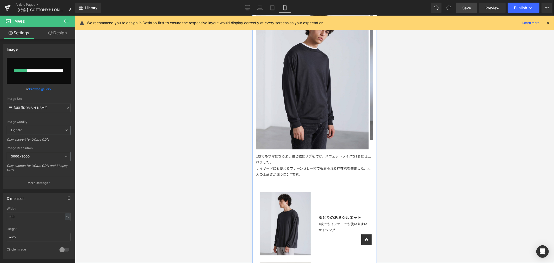
scroll to position [982, 0]
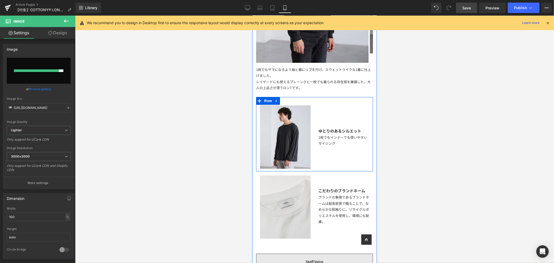
type input "[URL][DOMAIN_NAME]"
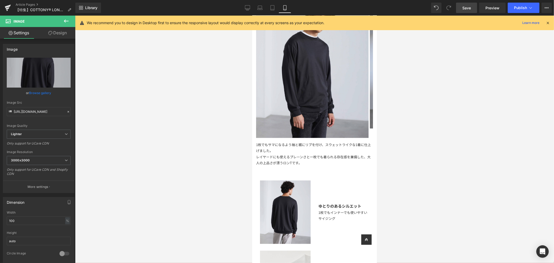
scroll to position [921, 0]
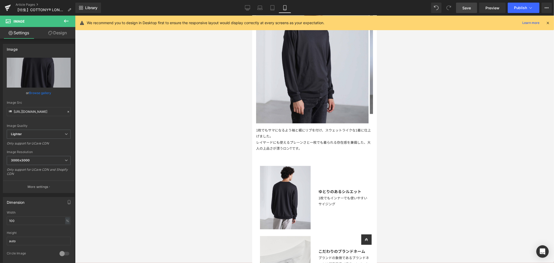
click at [156, 76] on div at bounding box center [314, 139] width 479 height 247
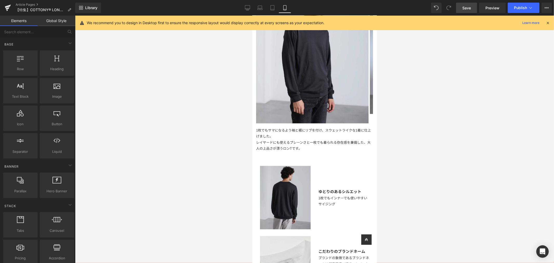
click at [304, 189] on img at bounding box center [285, 197] width 51 height 63
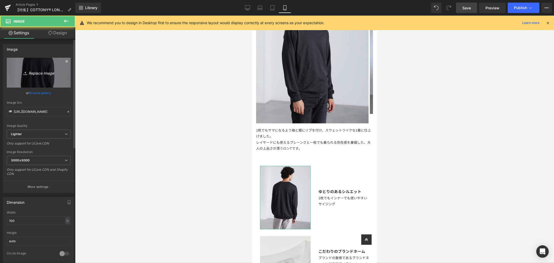
click at [28, 59] on link "Replace Image" at bounding box center [39, 73] width 64 height 30
type input "C:\fakepath\アートボード 3ccc.jpg"
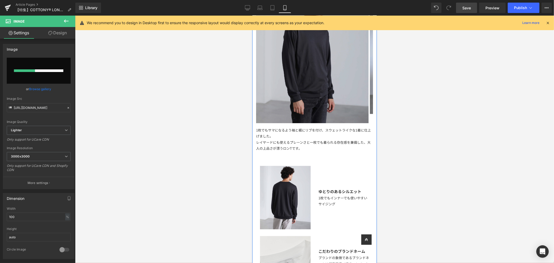
scroll to position [892, 0]
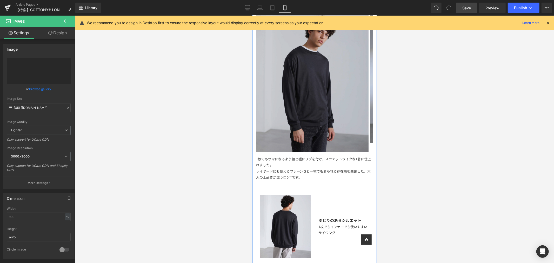
type input "[URL][DOMAIN_NAME]"
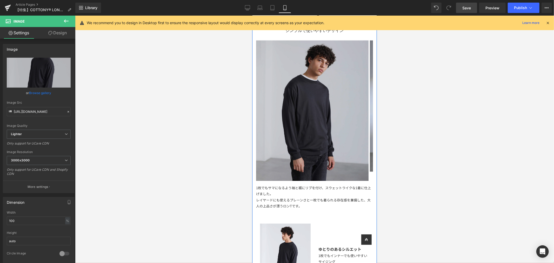
scroll to position [835, 0]
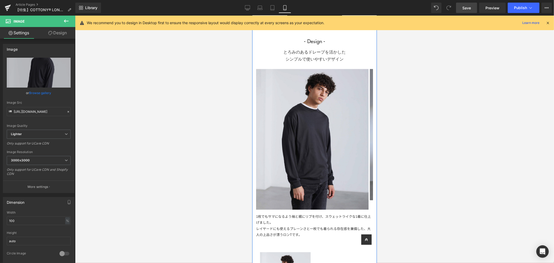
click at [345, 54] on h1 "とろみのあるドレープを活かした シンプルで使いやすいデザイン" at bounding box center [314, 55] width 117 height 14
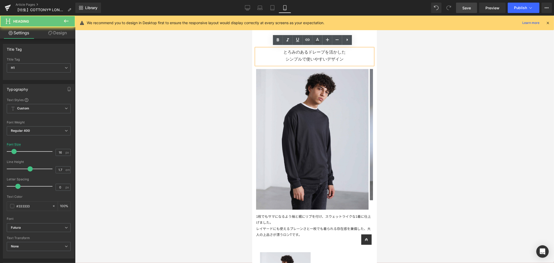
drag, startPoint x: 251, startPoint y: 35, endPoint x: 270, endPoint y: 54, distance: 26.7
click at [270, 54] on h1 "とろみのあるドレープを活かした シンプルで使いやすいデザイン" at bounding box center [314, 55] width 117 height 14
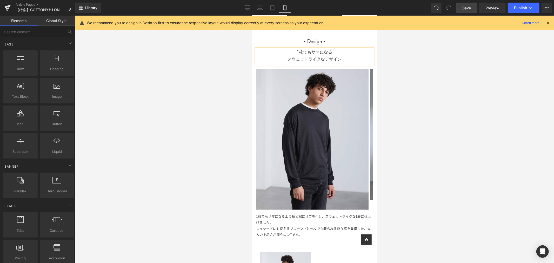
drag, startPoint x: 440, startPoint y: 158, endPoint x: 439, endPoint y: 155, distance: 3.1
click at [440, 157] on div at bounding box center [314, 139] width 479 height 247
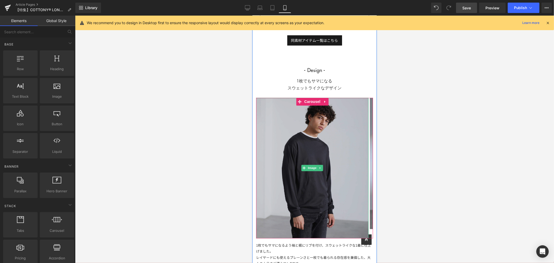
scroll to position [777, 0]
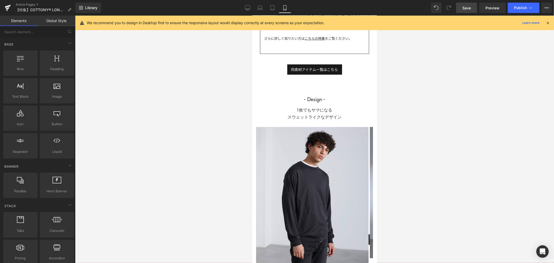
click at [468, 6] on span "Save" at bounding box center [467, 7] width 9 height 5
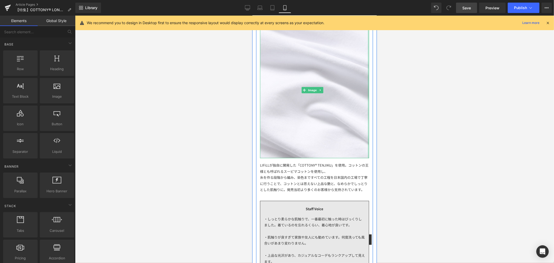
scroll to position [318, 0]
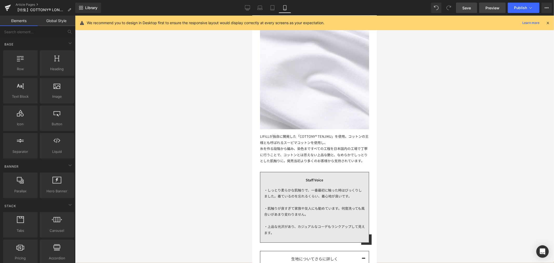
click at [490, 11] on link "Preview" at bounding box center [493, 8] width 27 height 10
